Goal: Check status

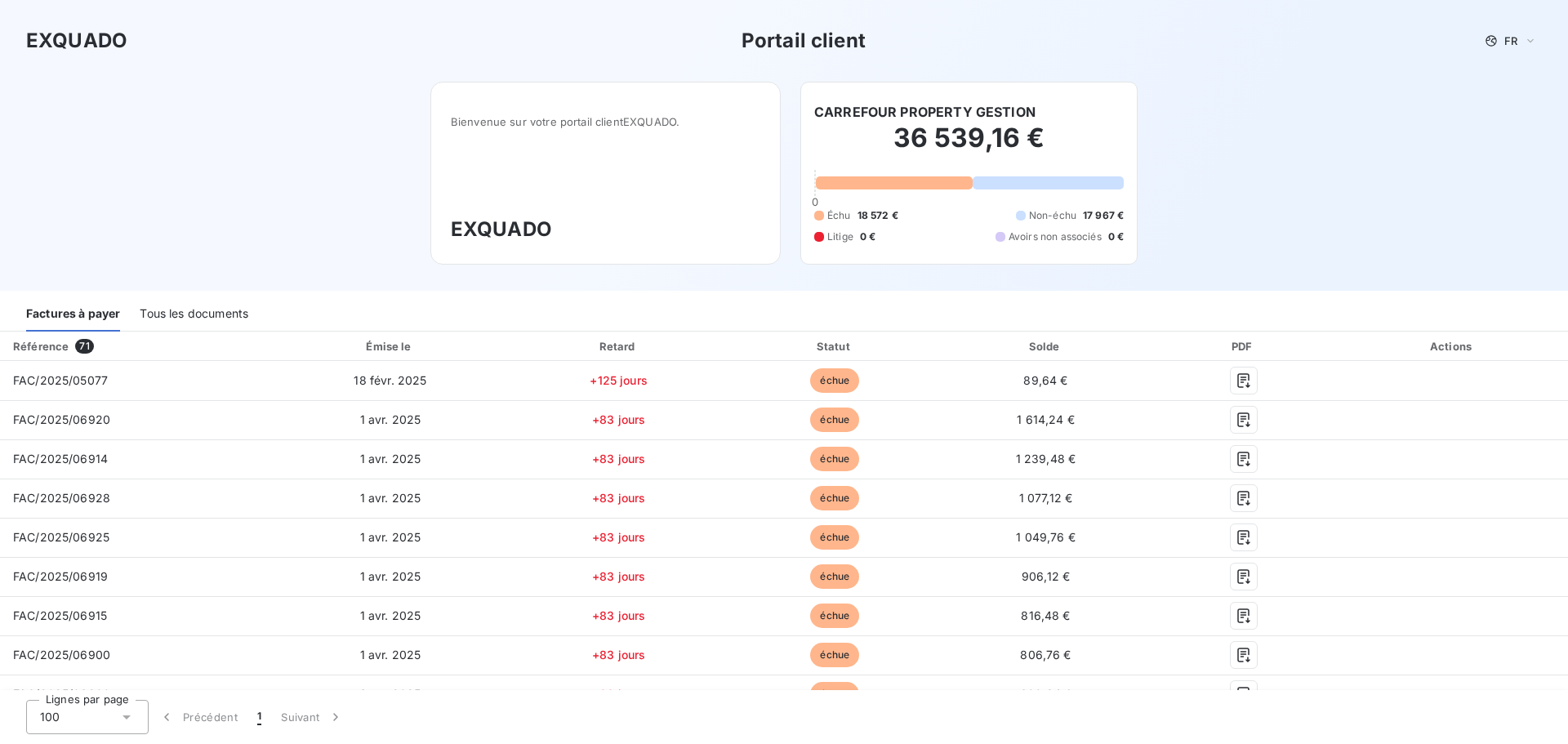
click at [1337, 199] on div "EXQUADO Portail client FR Bienvenue sur votre portail client EXQUADO . EXQUADO …" at bounding box center [784, 145] width 1568 height 291
click at [1217, 222] on div "EXQUADO Portail client FR Bienvenue sur votre portail client EXQUADO . EXQUADO …" at bounding box center [784, 145] width 1568 height 291
drag, startPoint x: 988, startPoint y: 234, endPoint x: 847, endPoint y: 166, distance: 156.5
click at [883, 194] on div "CARREFOUR PROPERTY GESTION 36 539,16 € 0 Échu 18 572 € Non-échu 17 967 € Litige…" at bounding box center [968, 172] width 337 height 183
click at [829, 149] on h2 "36 539,16 €" at bounding box center [969, 146] width 310 height 49
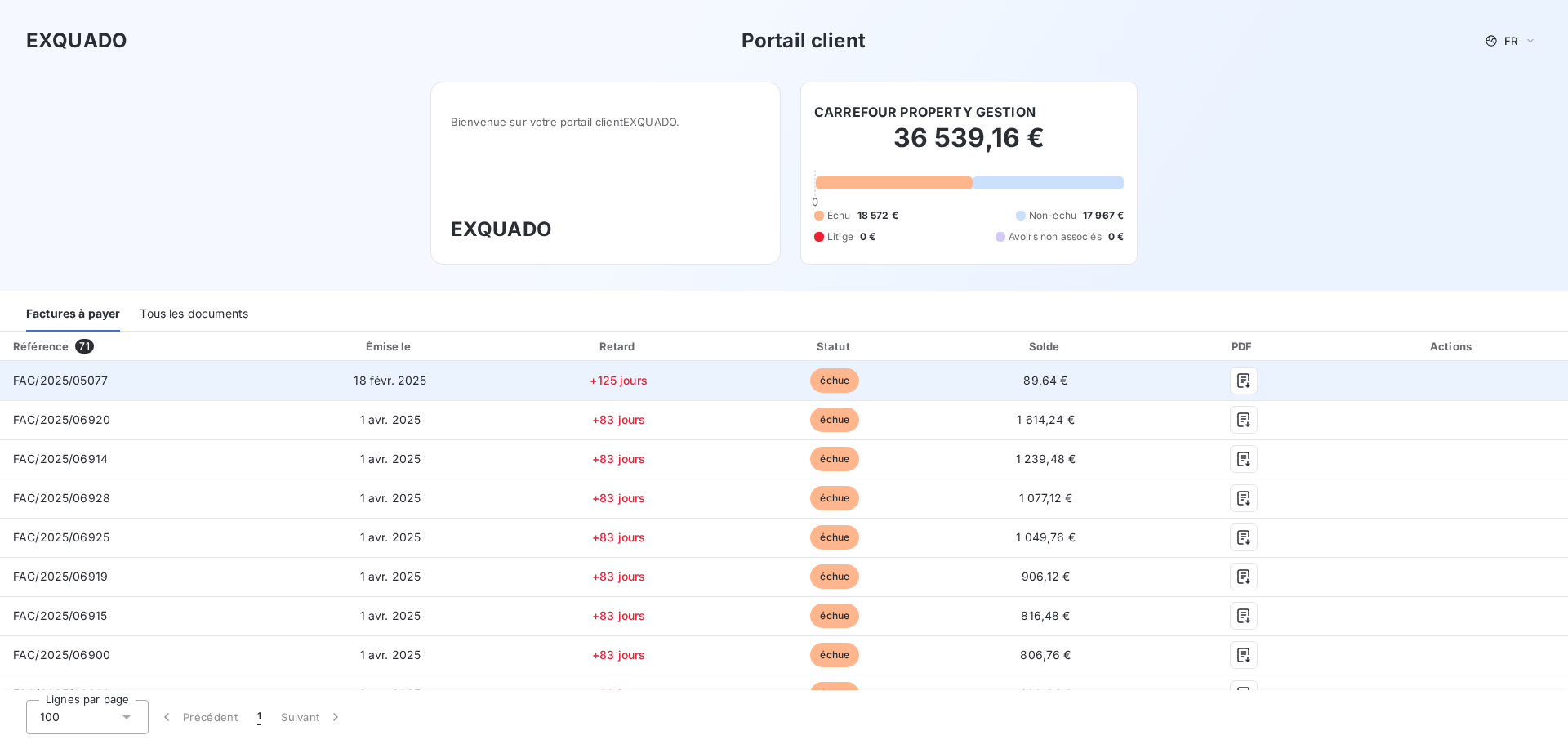
click at [97, 388] on div "FAC/2025/05077" at bounding box center [60, 381] width 95 height 16
click at [173, 384] on td "FAC/2025/05077" at bounding box center [136, 381] width 271 height 39
drag, startPoint x: 612, startPoint y: 378, endPoint x: 491, endPoint y: 399, distance: 122.8
click at [611, 378] on span "+125 jours" at bounding box center [619, 380] width 58 height 14
click at [49, 369] on td "FAC/2025/05077" at bounding box center [136, 381] width 271 height 39
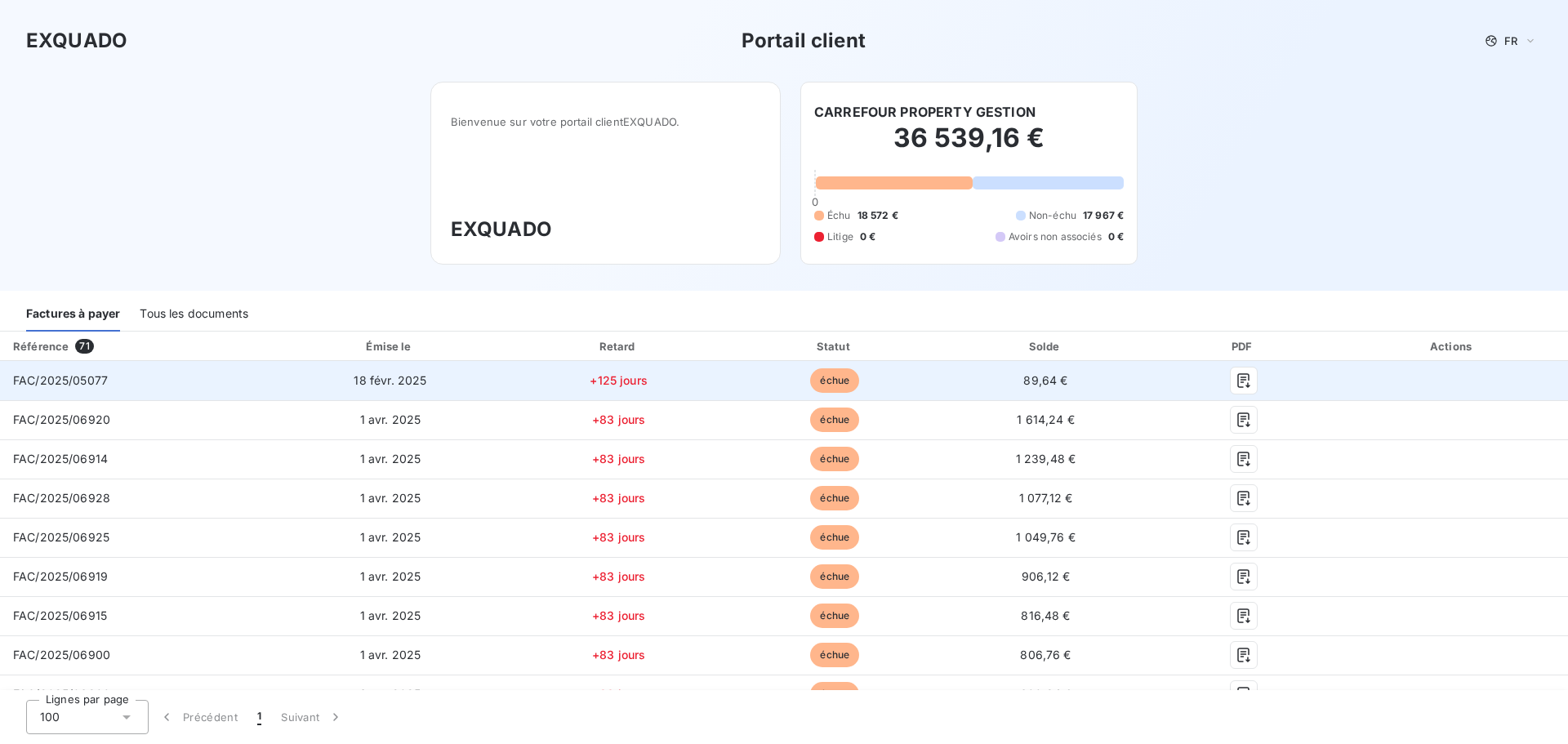
click at [55, 381] on span "FAC/2025/05077" at bounding box center [60, 380] width 95 height 14
click at [988, 375] on td "89,64 €" at bounding box center [1045, 381] width 208 height 39
click at [1238, 382] on icon "button" at bounding box center [1244, 381] width 16 height 16
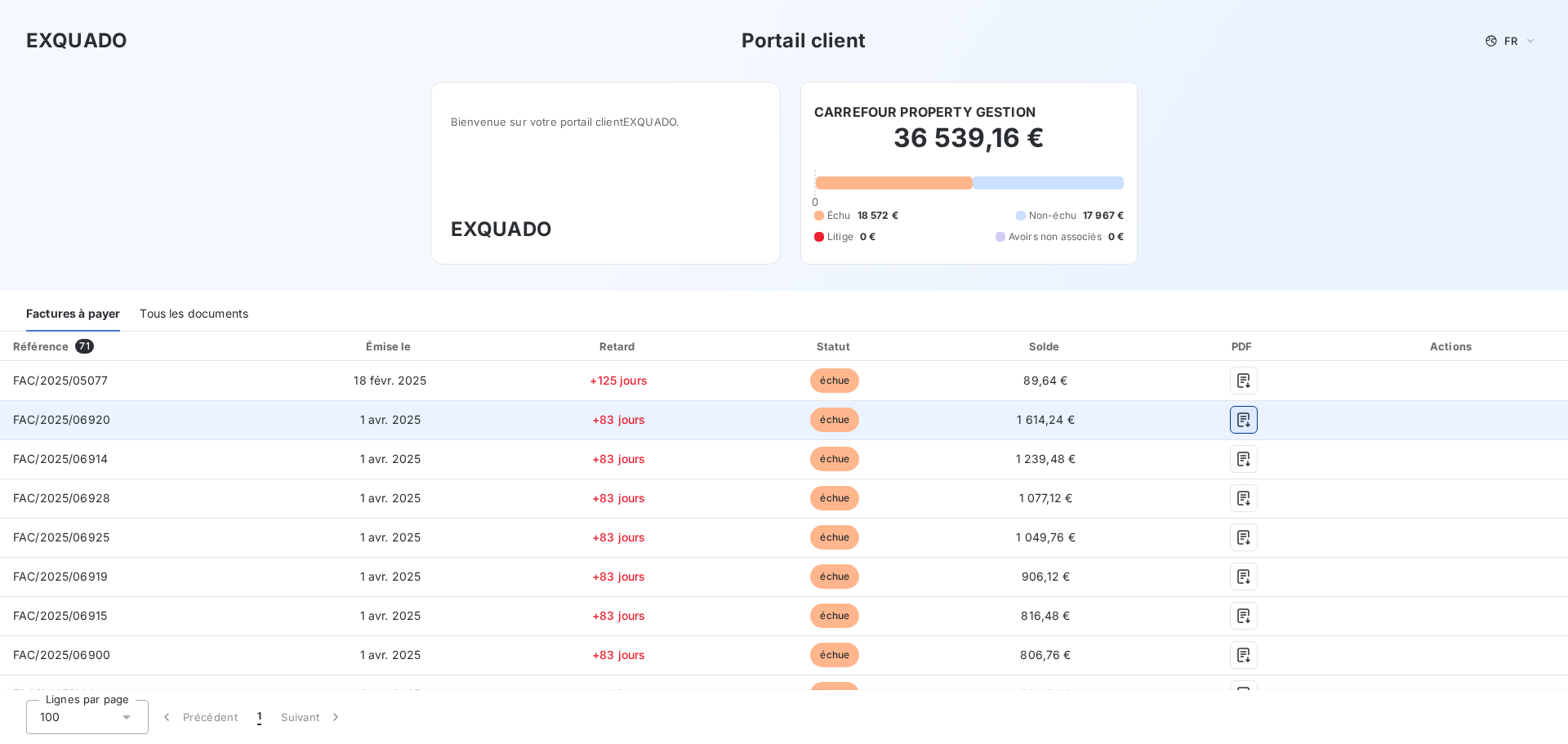
click at [1236, 419] on icon "button" at bounding box center [1244, 419] width 16 height 16
